Goal: Information Seeking & Learning: Learn about a topic

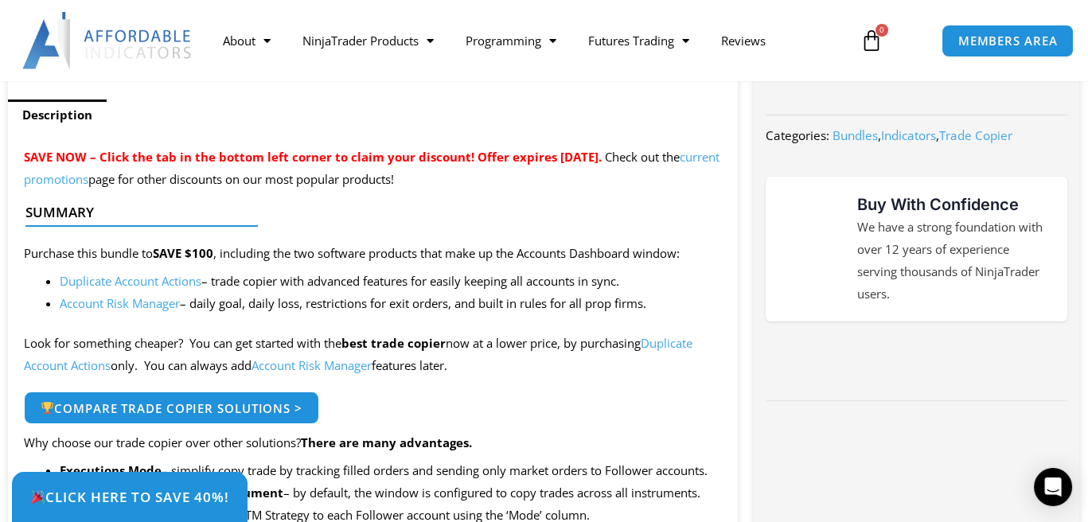
scroll to position [636, 0]
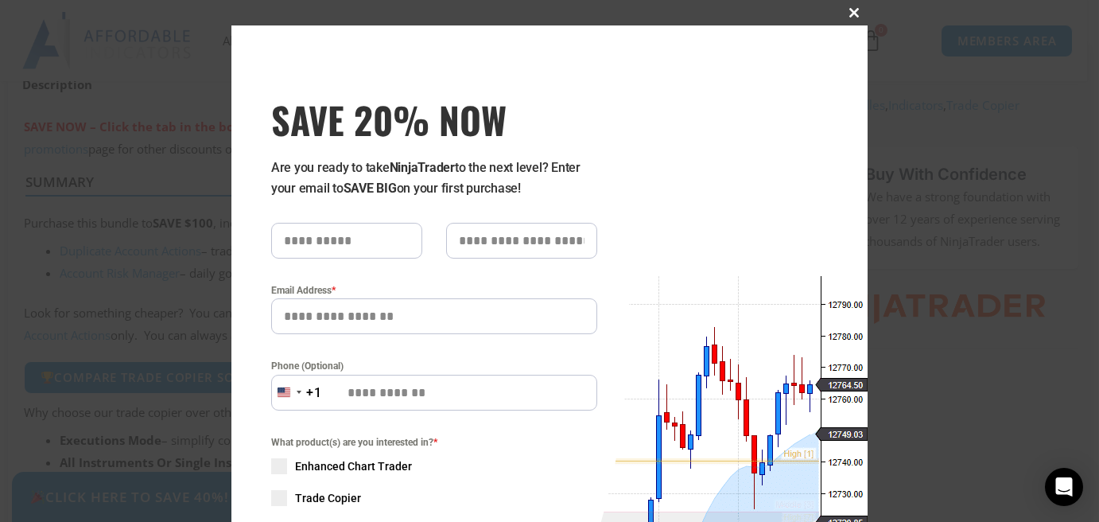
click at [852, 6] on button "Close this module" at bounding box center [855, 12] width 25 height 25
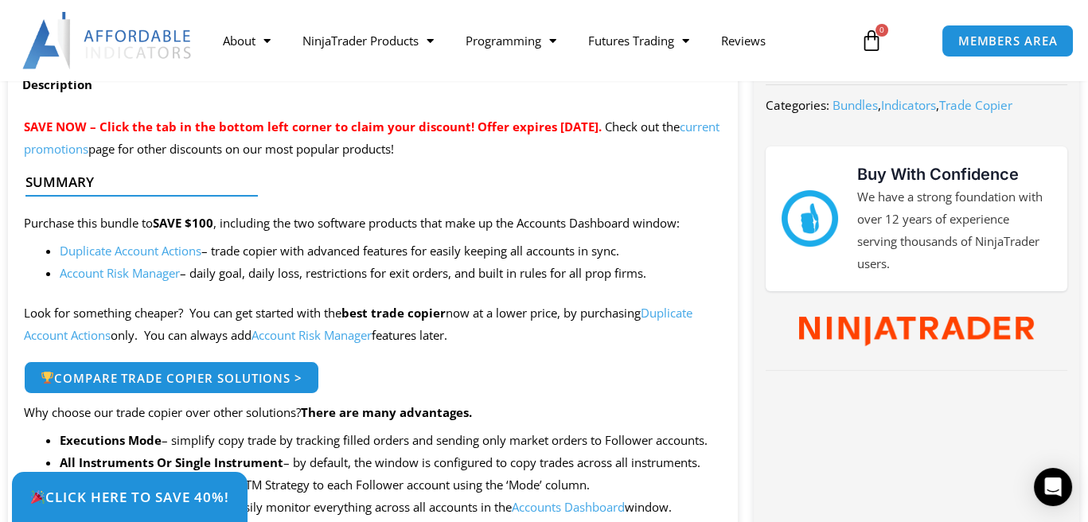
click at [141, 278] on link "Account Risk Manager" at bounding box center [120, 273] width 120 height 16
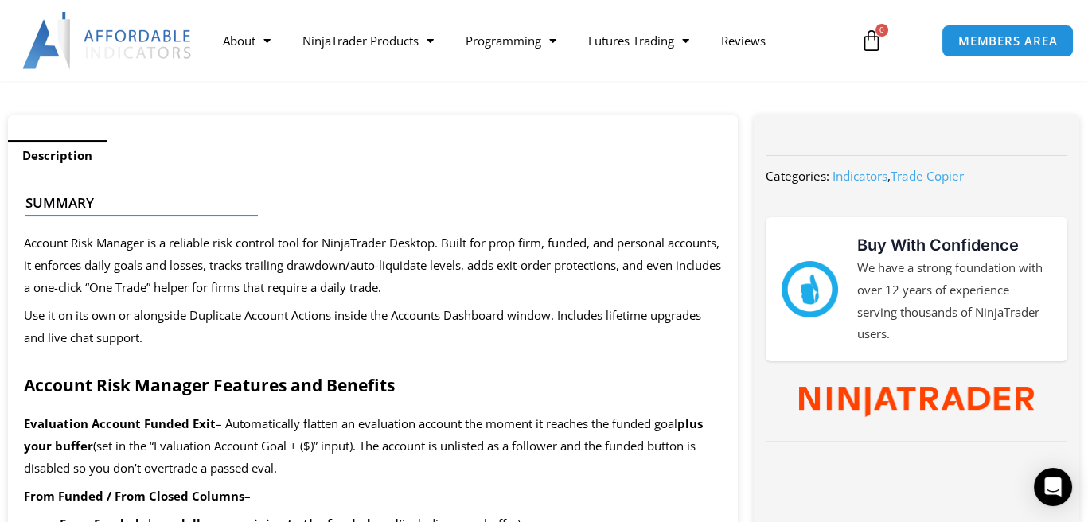
scroll to position [557, 0]
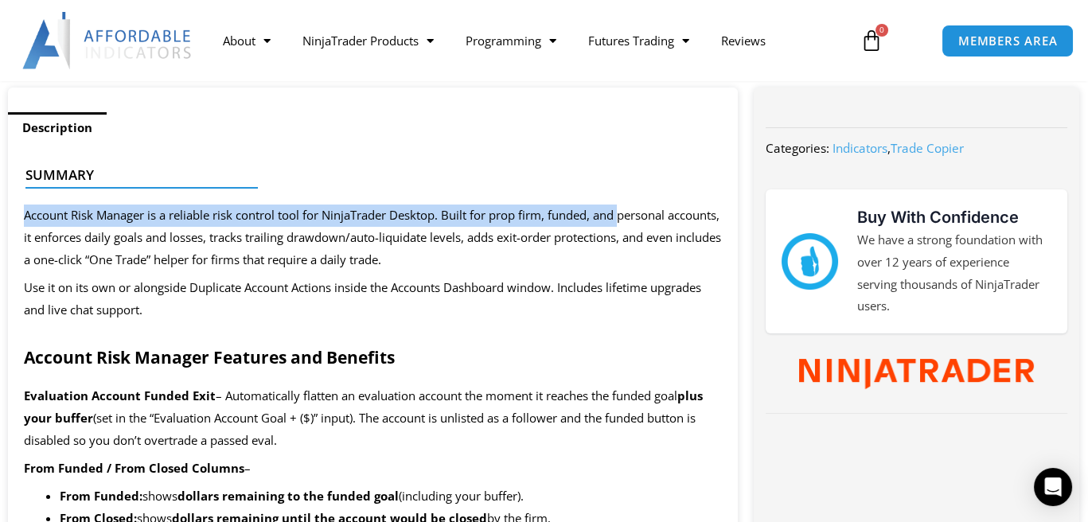
drag, startPoint x: 185, startPoint y: 218, endPoint x: 553, endPoint y: 232, distance: 367.8
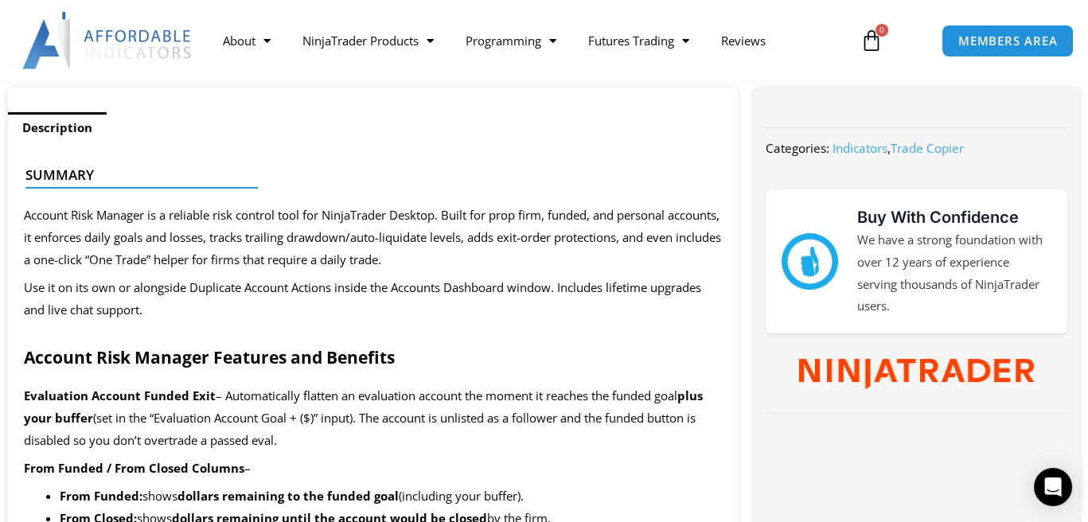
click at [237, 282] on span "Use it on its own or alongside Duplicate Account Actions inside the Accounts Da…" at bounding box center [362, 298] width 677 height 38
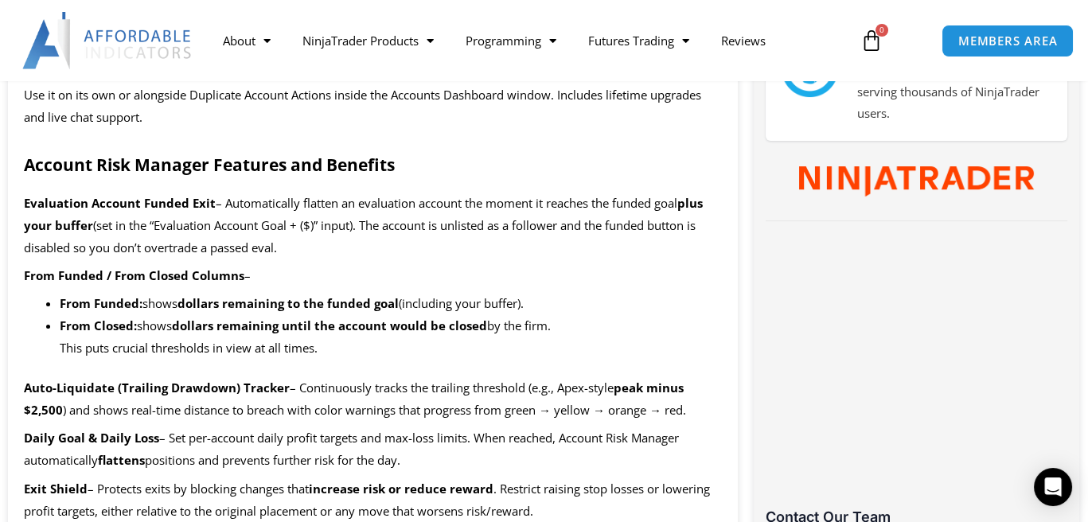
scroll to position [796, 0]
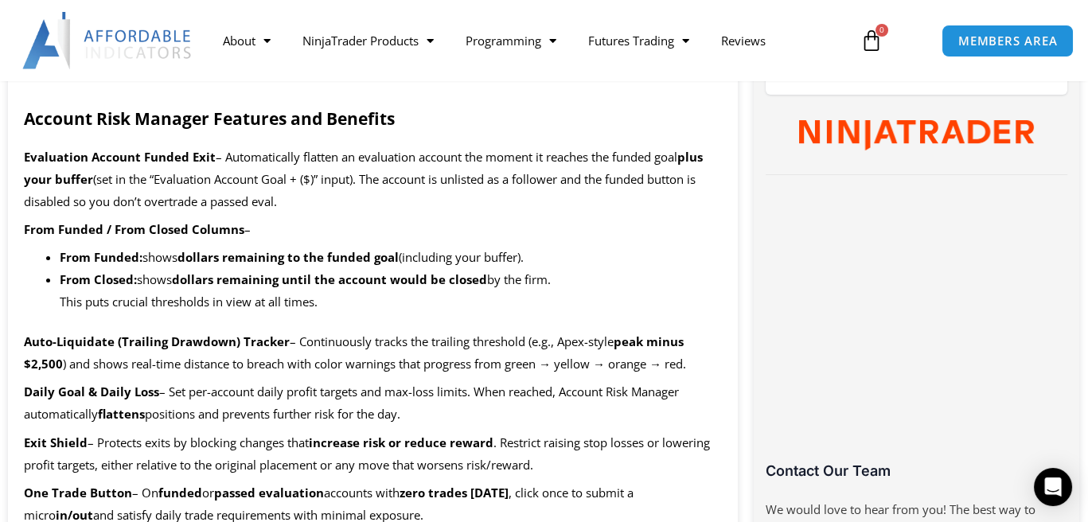
drag, startPoint x: 163, startPoint y: 205, endPoint x: 369, endPoint y: 193, distance: 206.4
click at [369, 193] on p "Evaluation Account Funded Exit – Automatically flatten an evaluation account th…" at bounding box center [373, 179] width 698 height 67
click at [263, 226] on p "From Funded / From Closed Columns –" at bounding box center [373, 230] width 698 height 22
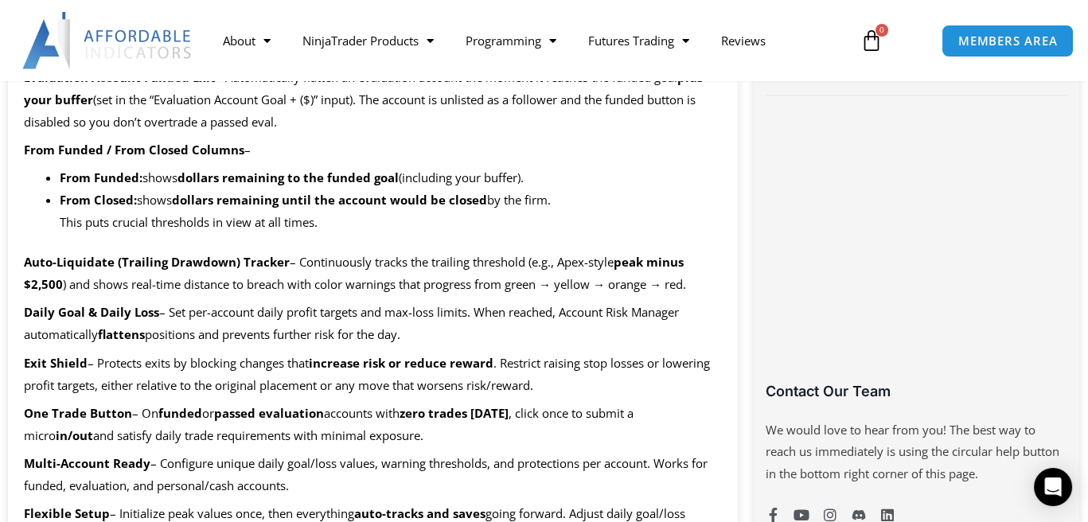
scroll to position [955, 0]
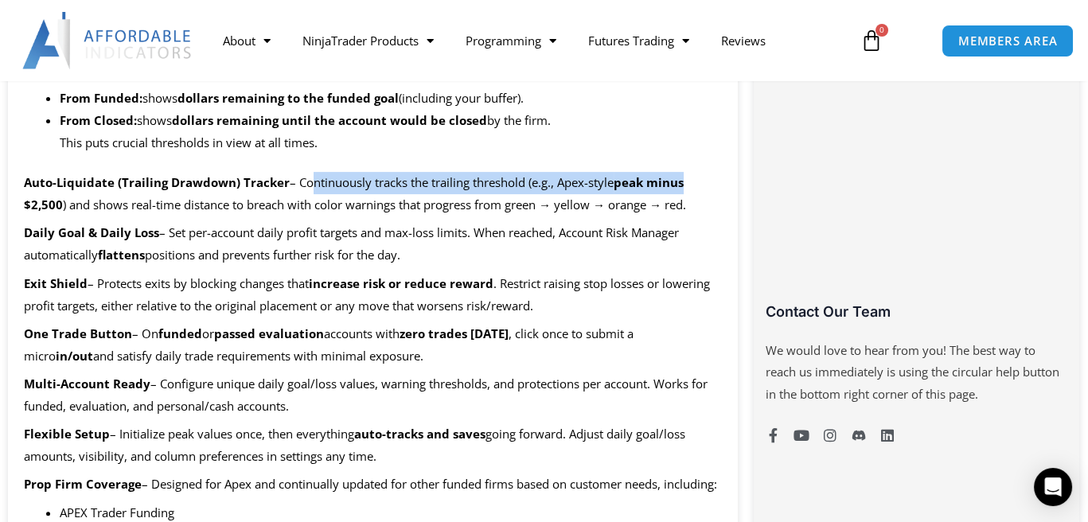
drag, startPoint x: 302, startPoint y: 179, endPoint x: 687, endPoint y: 177, distance: 385.1
click at [687, 177] on p "Auto-Liquidate (Trailing Drawdown) Tracker – Continuously tracks the trailing t…" at bounding box center [373, 194] width 698 height 45
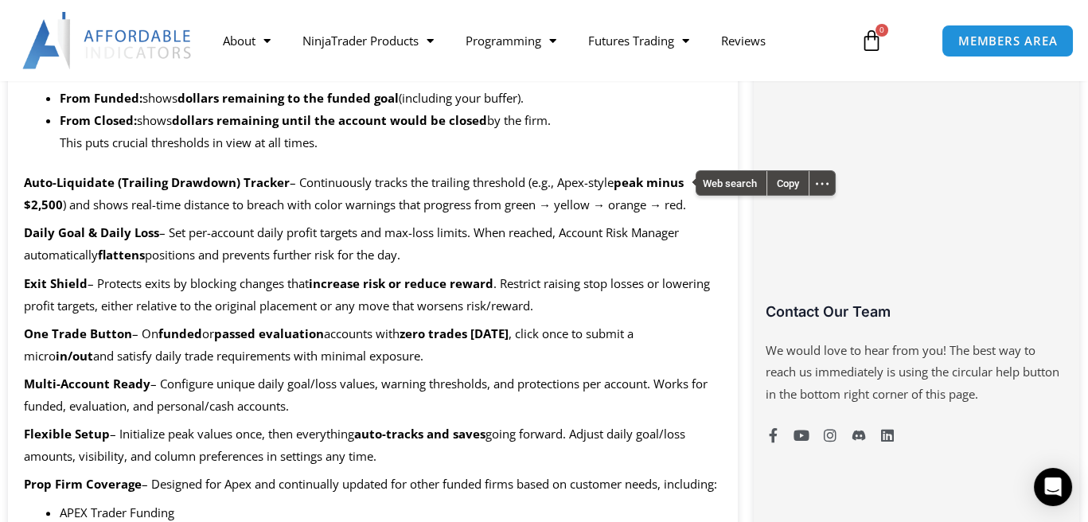
click at [429, 208] on span ") and shows real-time distance to breach with color warnings that progress from…" at bounding box center [374, 205] width 623 height 16
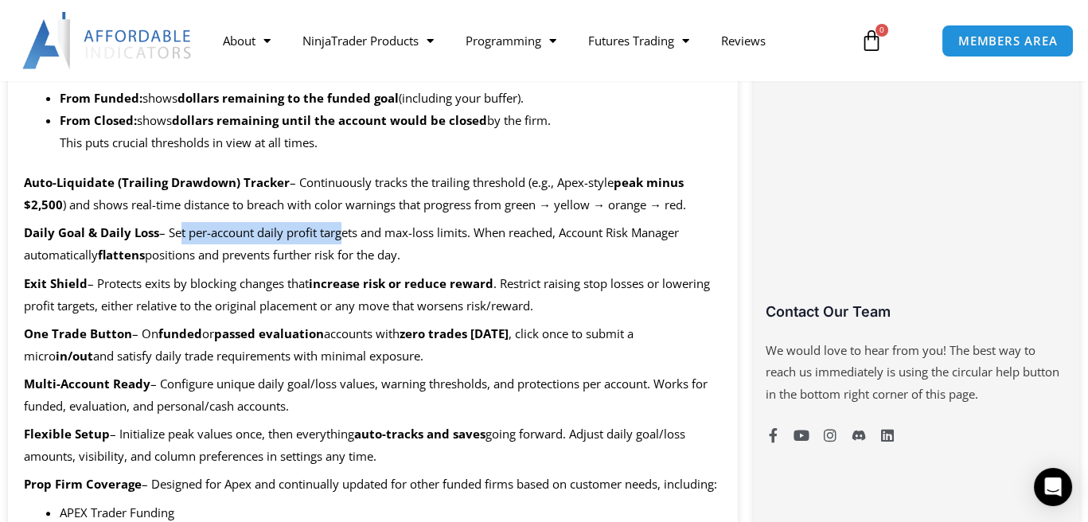
drag, startPoint x: 178, startPoint y: 236, endPoint x: 179, endPoint y: 274, distance: 38.2
click at [342, 239] on span "– Set per-account daily profit targets and max-loss limits. When reached, Accou…" at bounding box center [351, 243] width 655 height 38
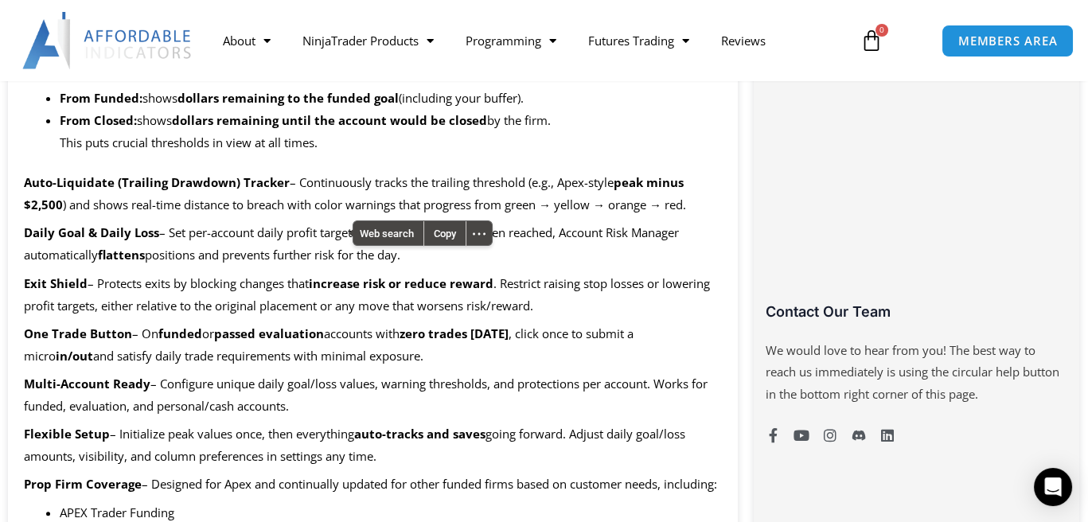
click at [178, 275] on span "– Protects exits by blocking changes that" at bounding box center [198, 283] width 221 height 16
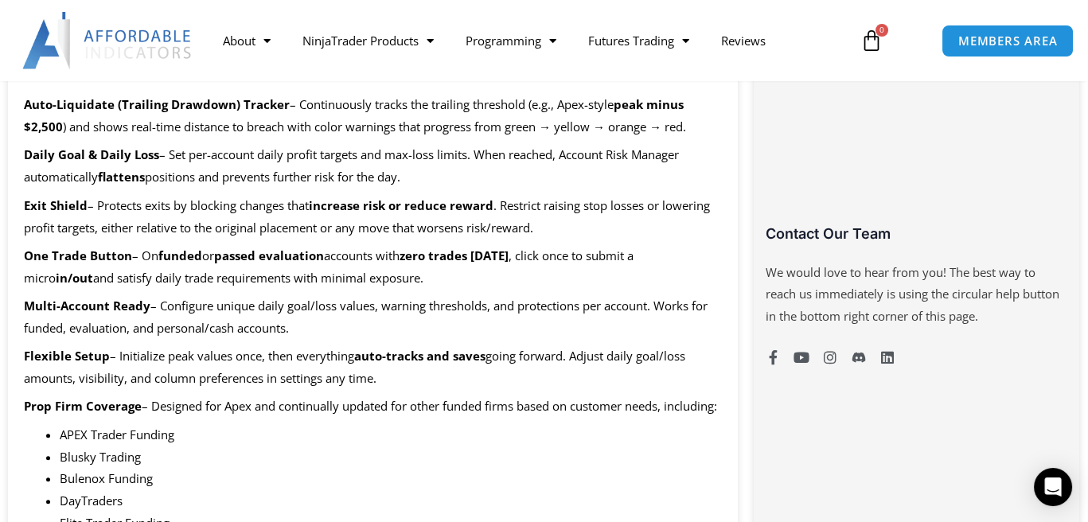
scroll to position [1034, 0]
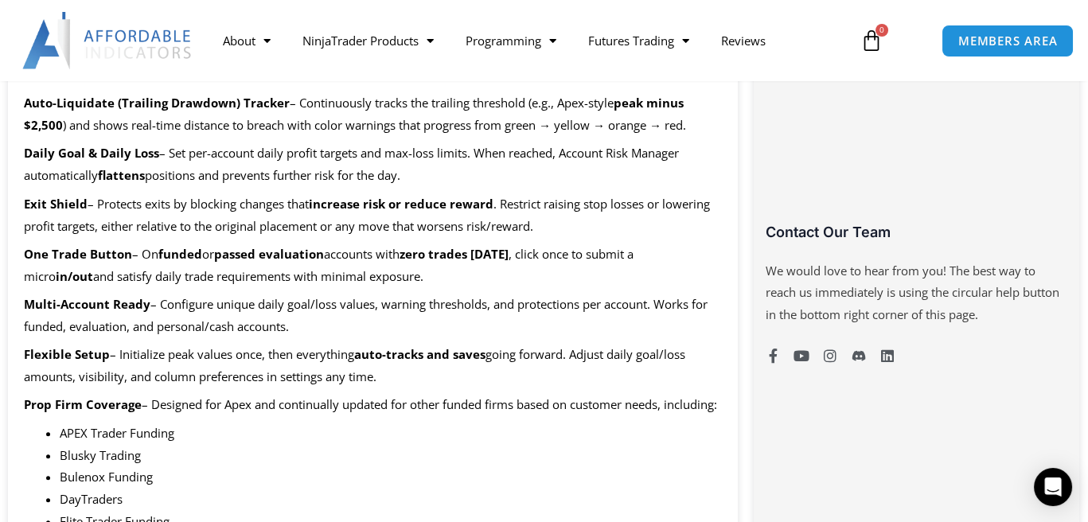
drag, startPoint x: 155, startPoint y: 256, endPoint x: 222, endPoint y: 256, distance: 66.8
click at [222, 256] on p "One Trade Button – On funded or passed evaluation accounts with zero trades tod…" at bounding box center [373, 265] width 698 height 45
click at [197, 286] on p "One Trade Button – On funded or passed evaluation accounts with zero trades tod…" at bounding box center [373, 265] width 698 height 45
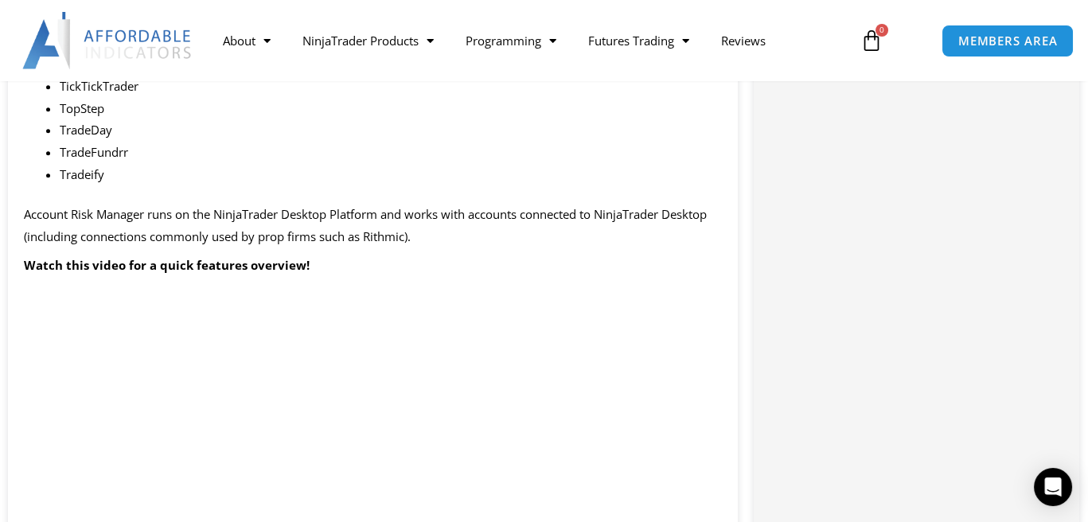
scroll to position [1671, 0]
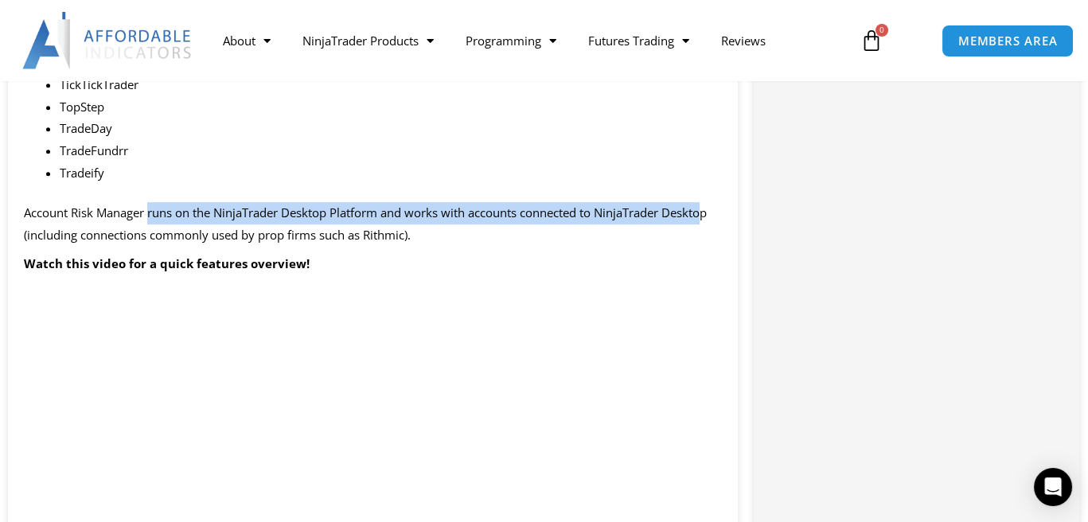
drag, startPoint x: 150, startPoint y: 236, endPoint x: 707, endPoint y: 228, distance: 557.0
click at [706, 228] on span "Account Risk Manager runs on the NinjaTrader Desktop Platform and works with ac…" at bounding box center [365, 223] width 683 height 38
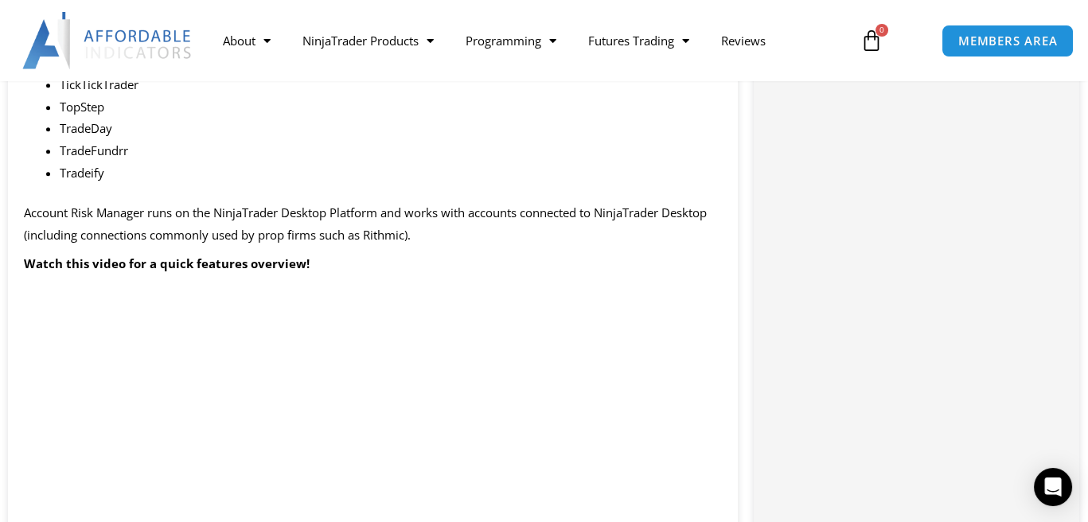
click at [255, 243] on span "Account Risk Manager runs on the NinjaTrader Desktop Platform and works with ac…" at bounding box center [365, 223] width 683 height 38
drag, startPoint x: 150, startPoint y: 259, endPoint x: 373, endPoint y: 260, distance: 222.8
click at [373, 243] on span "Account Risk Manager runs on the NinjaTrader Desktop Platform and works with ac…" at bounding box center [365, 223] width 683 height 38
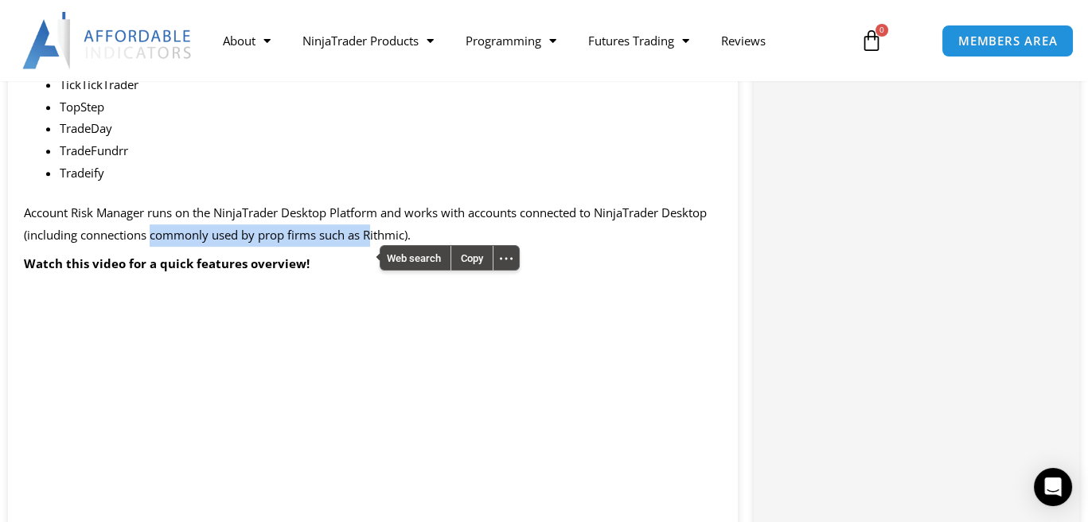
click at [322, 243] on span "Account Risk Manager runs on the NinjaTrader Desktop Platform and works with ac…" at bounding box center [365, 223] width 683 height 38
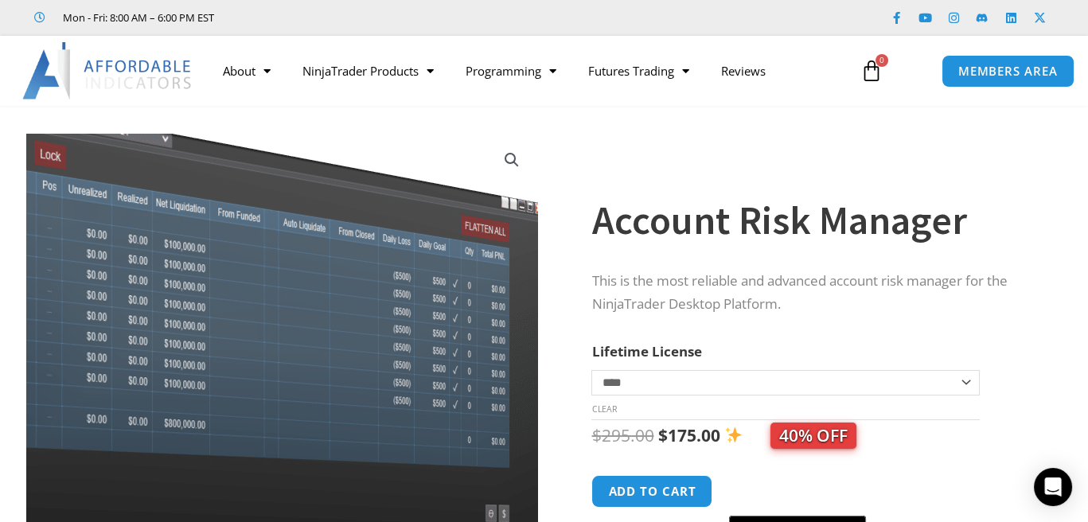
scroll to position [0, 0]
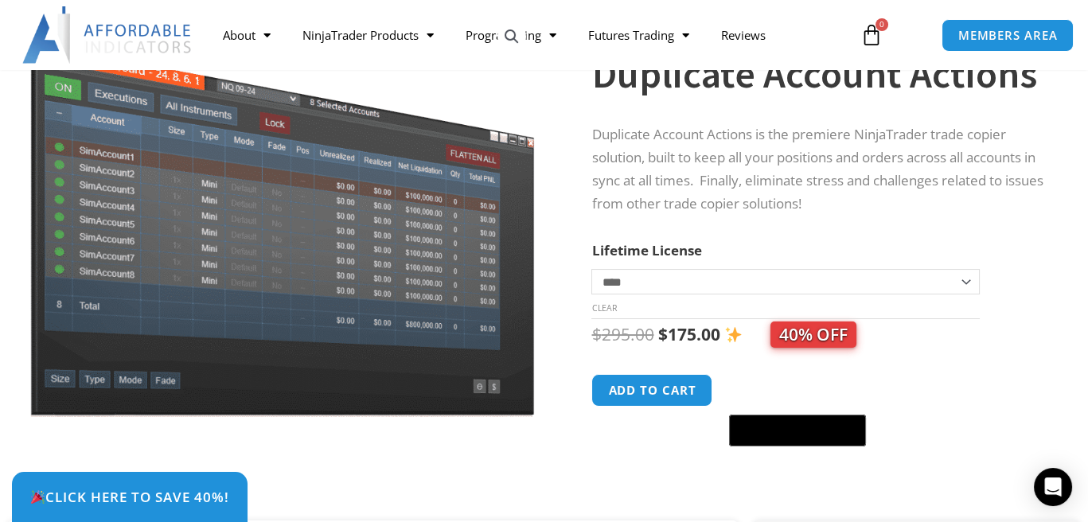
scroll to position [239, 0]
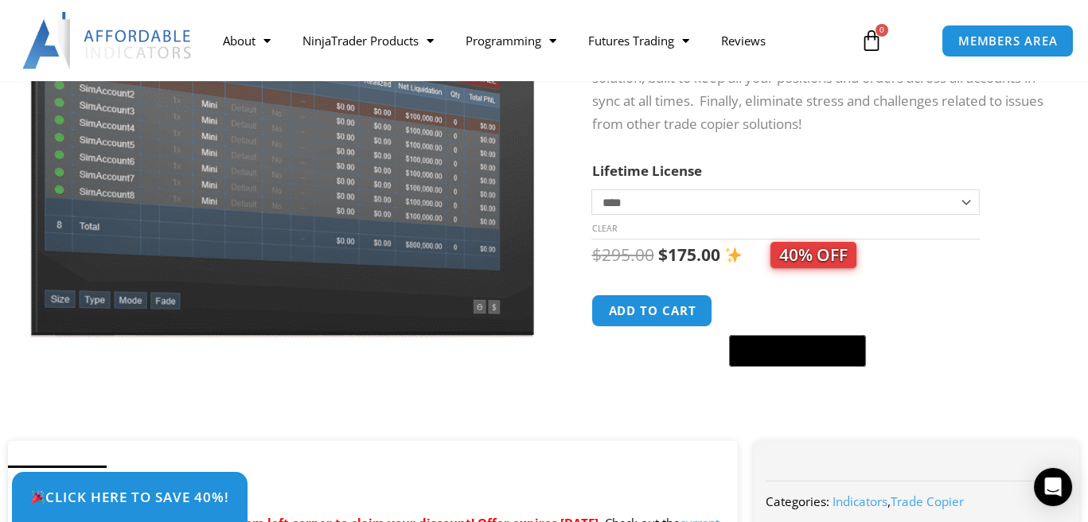
click at [925, 197] on select "**********" at bounding box center [784, 201] width 387 height 25
click at [941, 154] on div "**********" at bounding box center [819, 166] width 457 height 549
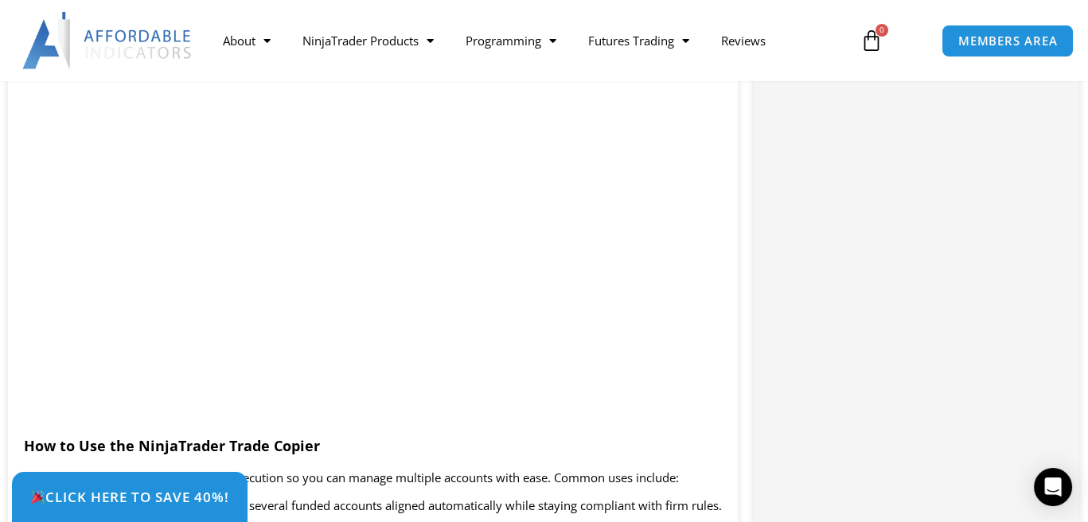
scroll to position [1352, 0]
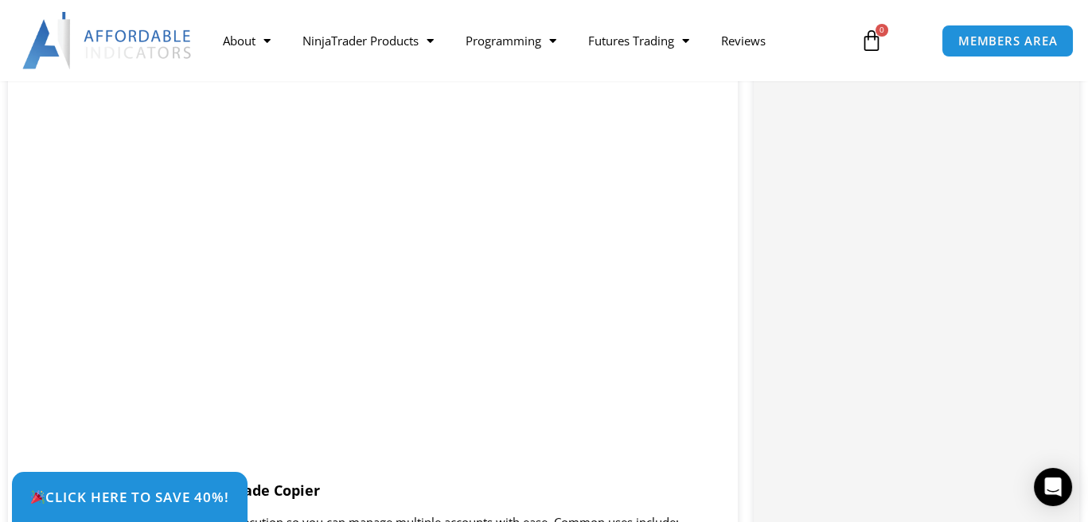
click at [612, 490] on div "Click Here to save 40%!" at bounding box center [556, 497] width 1088 height 50
click at [610, 489] on div "Click Here to save 40%!" at bounding box center [556, 497] width 1088 height 50
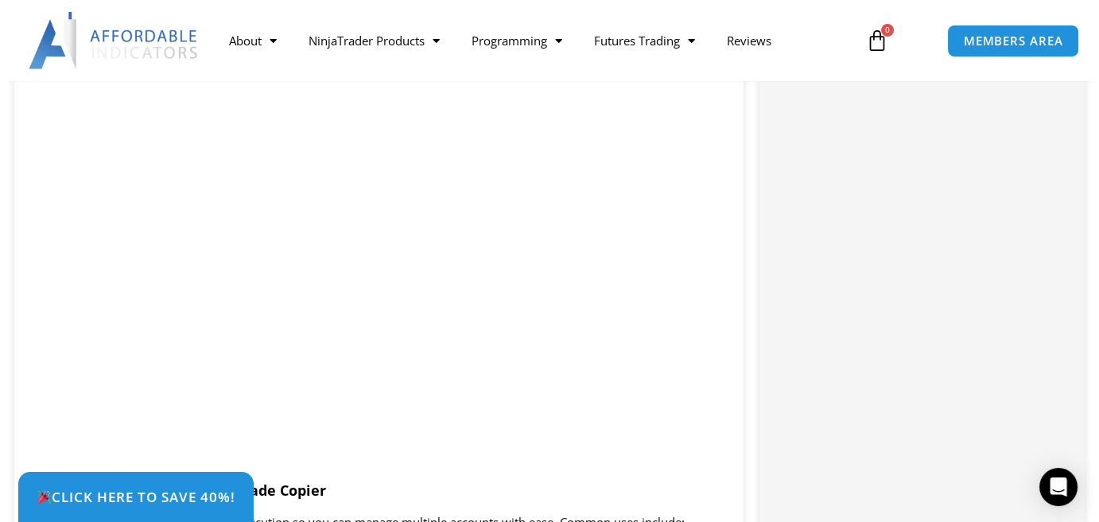
scroll to position [1308, 0]
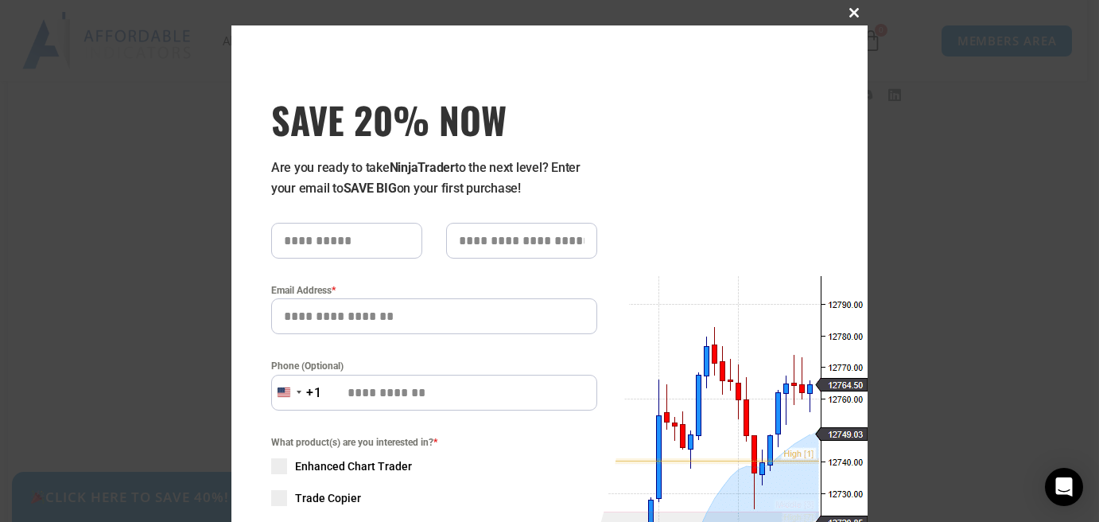
click at [850, 8] on span "SAVE 20% NOW popup" at bounding box center [855, 13] width 25 height 10
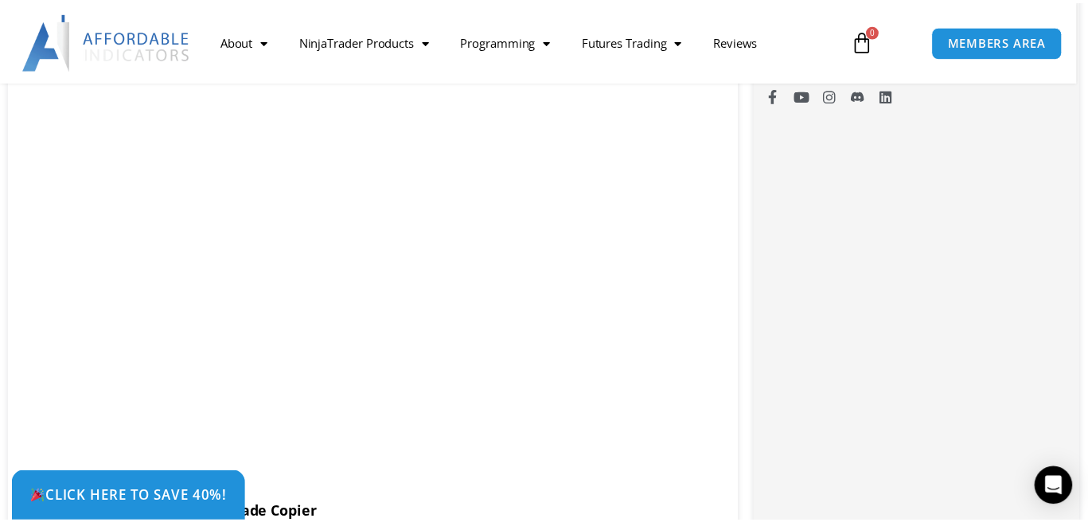
scroll to position [1352, 0]
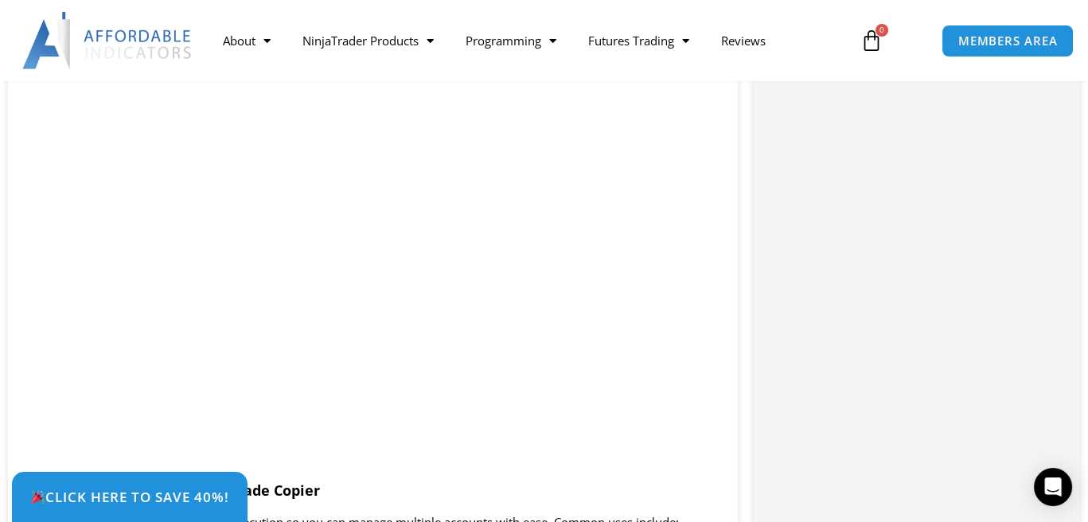
click at [696, 487] on div "Click Here to save 40%!" at bounding box center [556, 497] width 1088 height 50
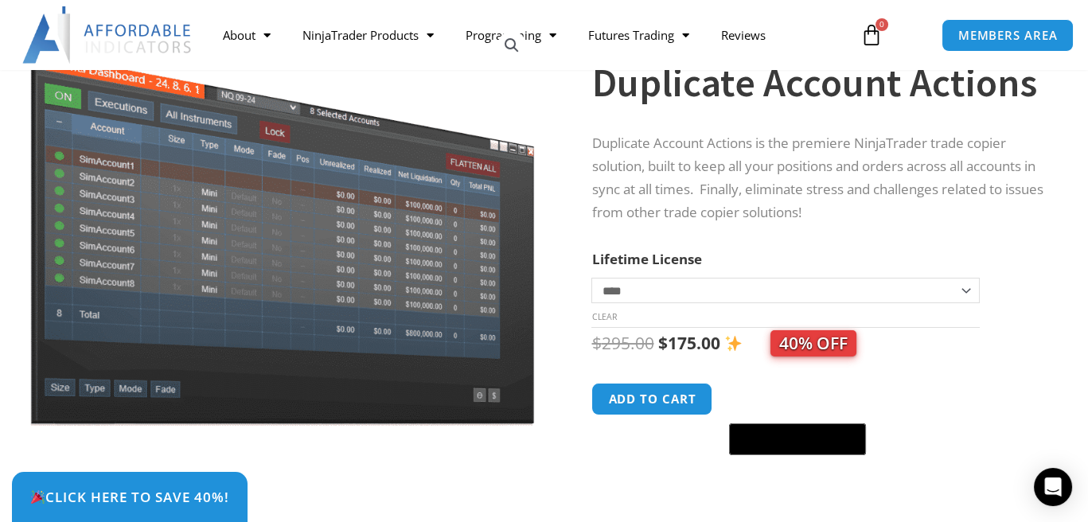
scroll to position [239, 0]
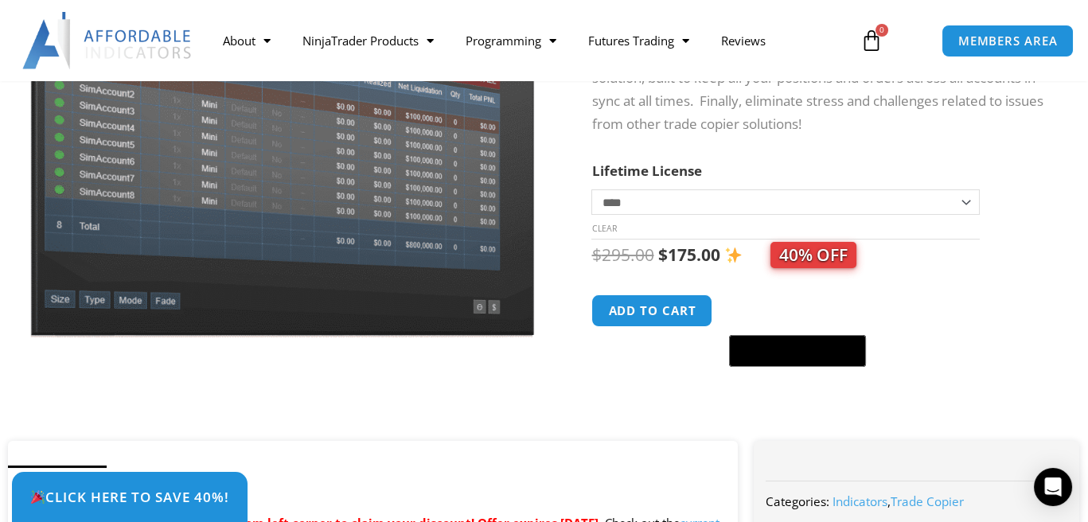
click at [796, 257] on span "40% OFF" at bounding box center [813, 255] width 86 height 26
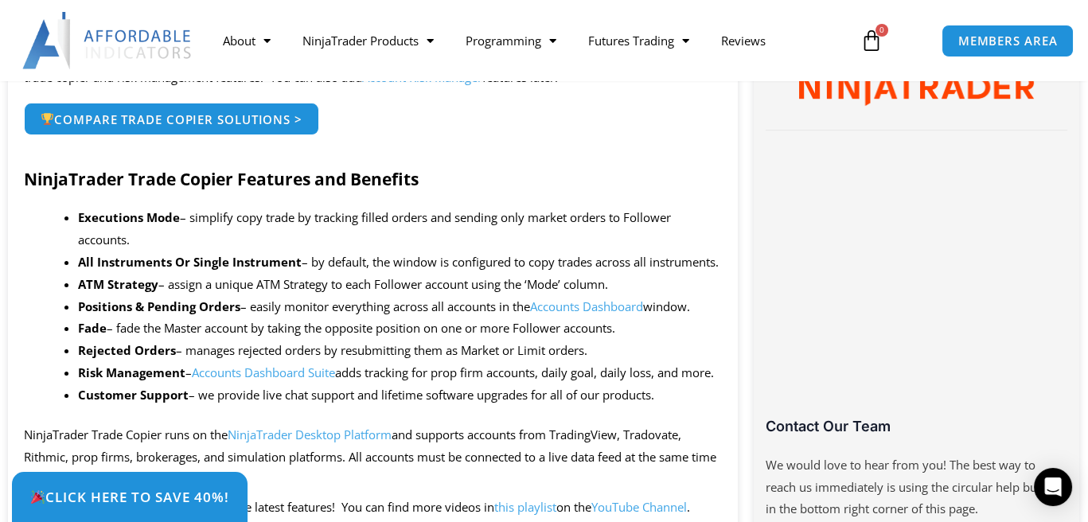
scroll to position [955, 0]
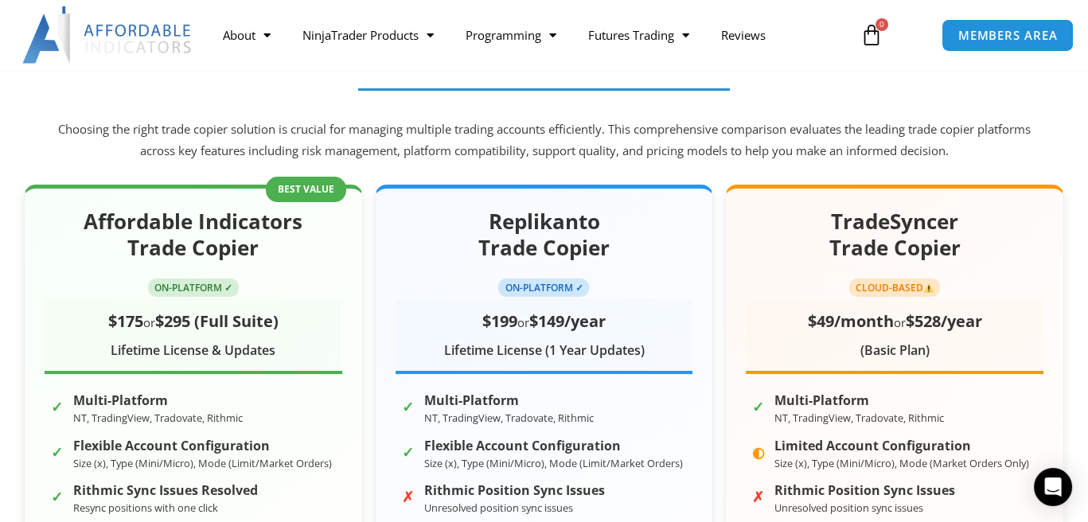
scroll to position [239, 0]
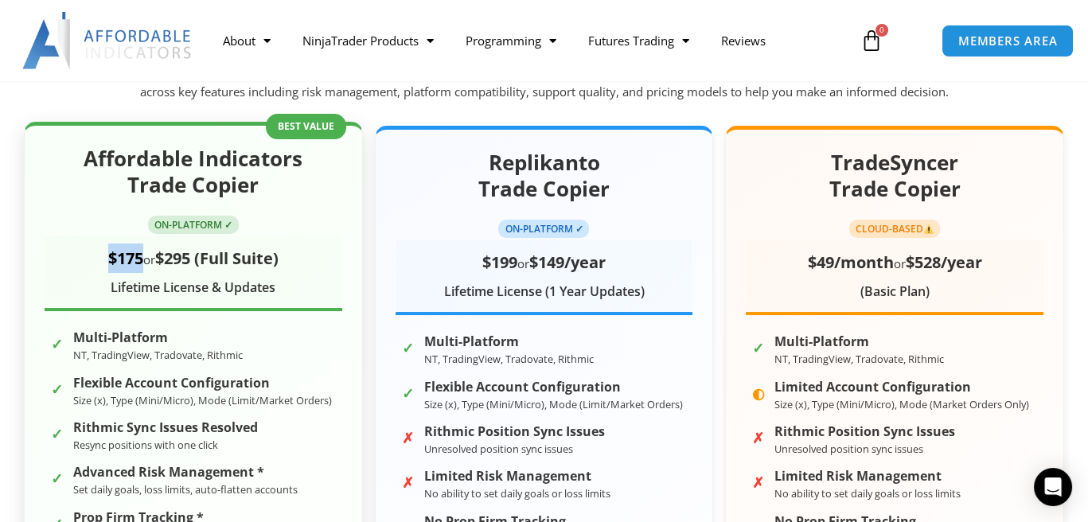
drag, startPoint x: 139, startPoint y: 255, endPoint x: 93, endPoint y: 261, distance: 46.5
click at [93, 261] on div "$175 or $295 (Full Suite)" at bounding box center [194, 257] width 298 height 29
click at [84, 263] on div "$175 or $295 (Full Suite)" at bounding box center [194, 257] width 298 height 29
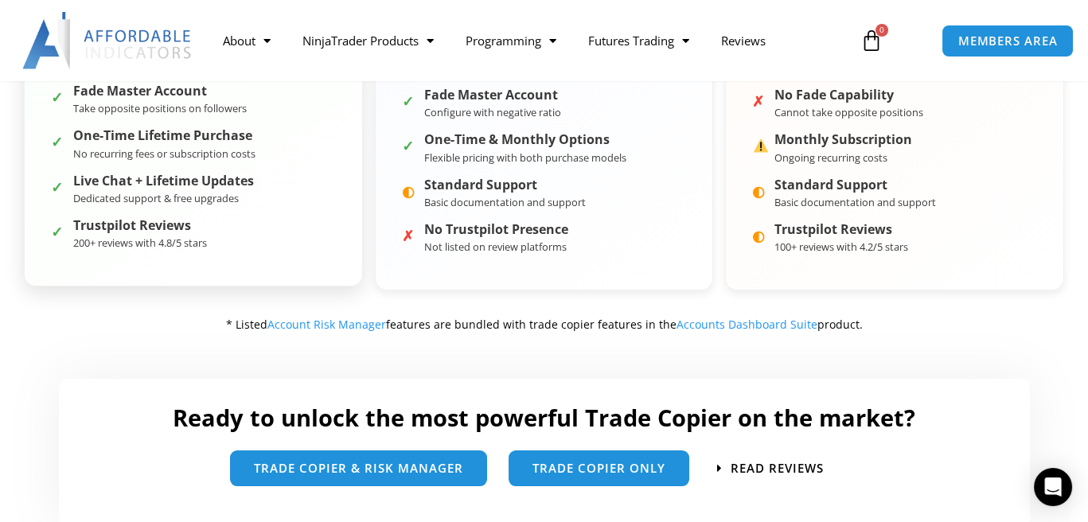
scroll to position [716, 0]
